Goal: Information Seeking & Learning: Learn about a topic

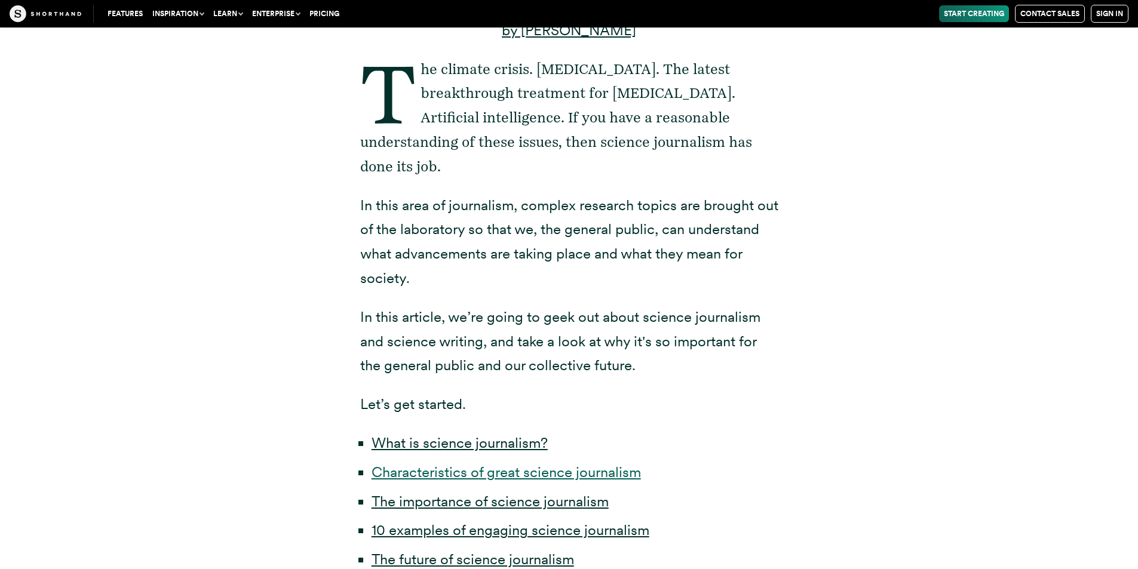
scroll to position [538, 0]
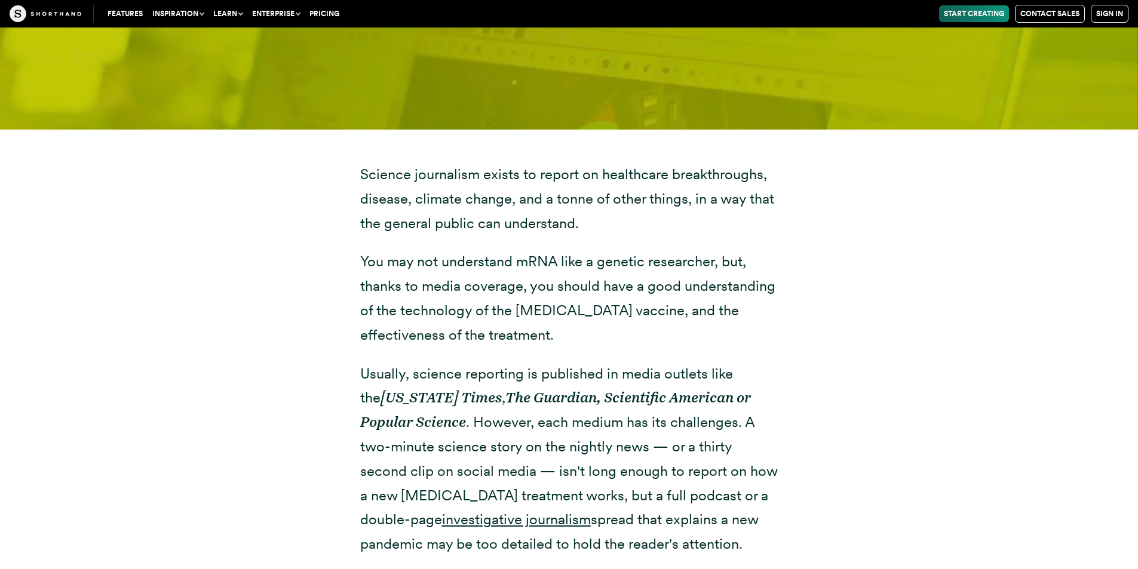
scroll to position [1655, 0]
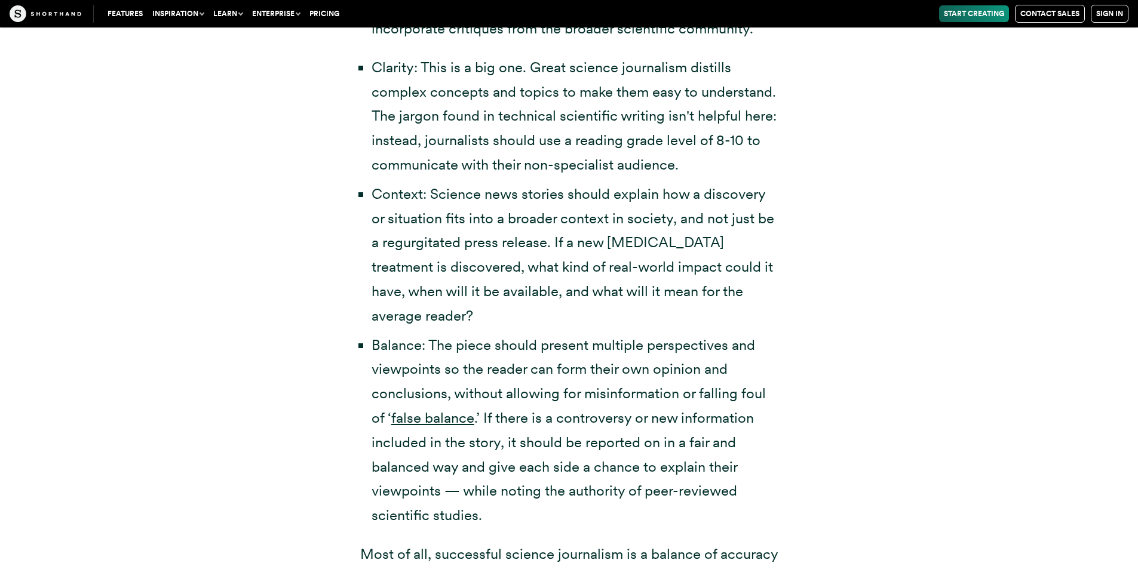
scroll to position [2944, 0]
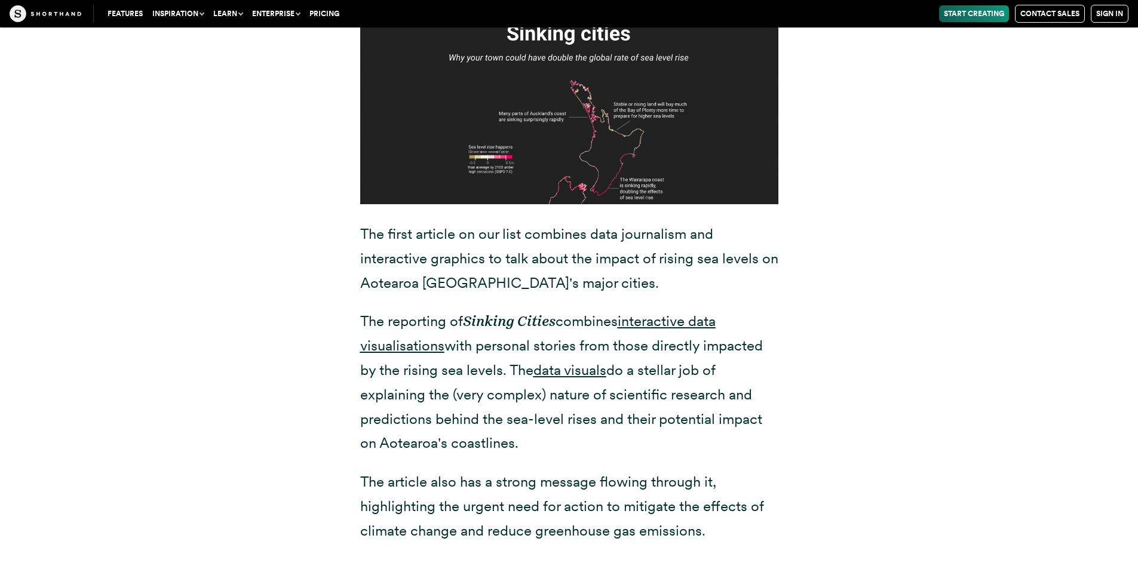
scroll to position [6041, 0]
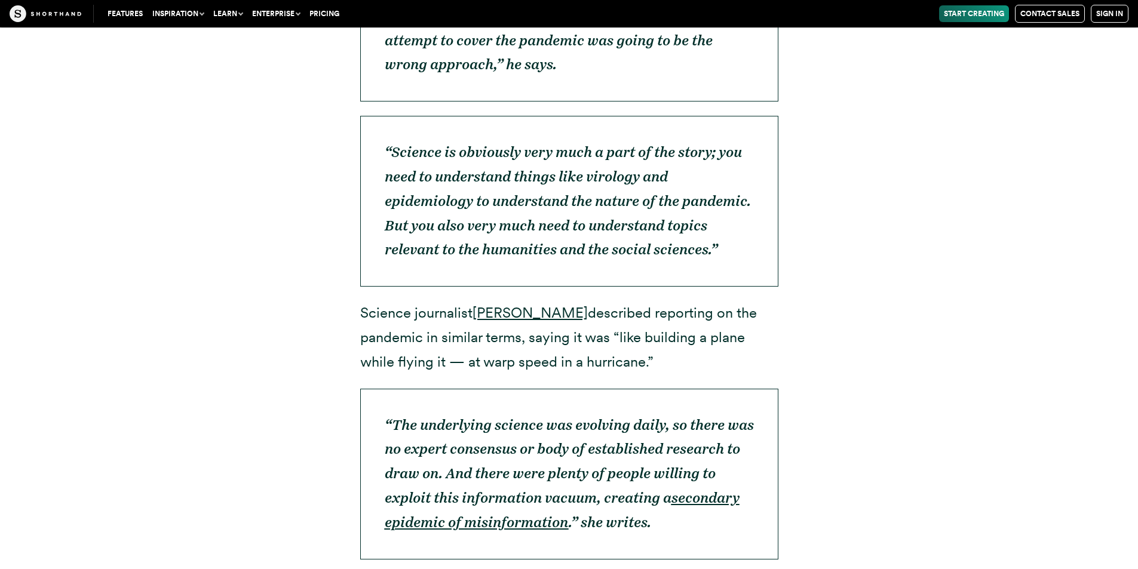
scroll to position [4837, 0]
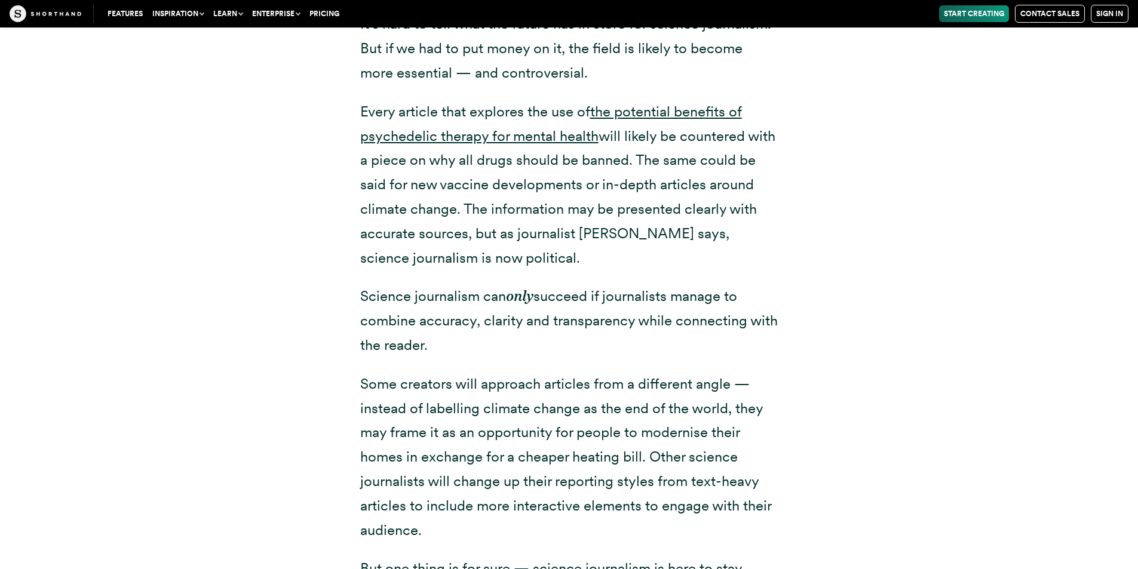
scroll to position [26530, 0]
